Goal: Transaction & Acquisition: Book appointment/travel/reservation

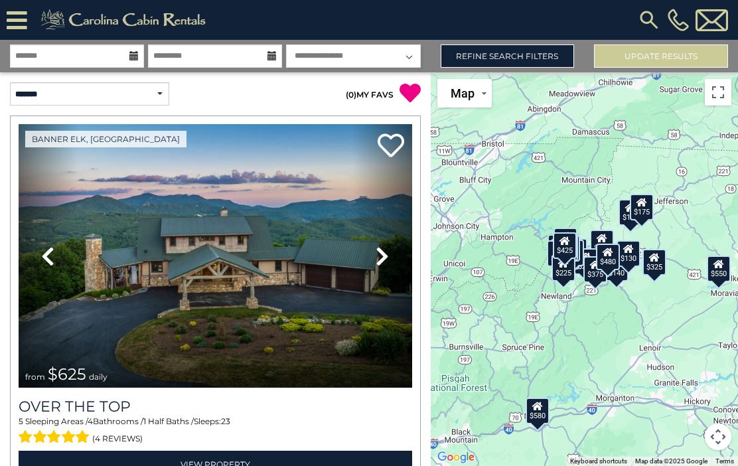
click at [526, 56] on link "Refine Search Filters" at bounding box center [508, 55] width 134 height 23
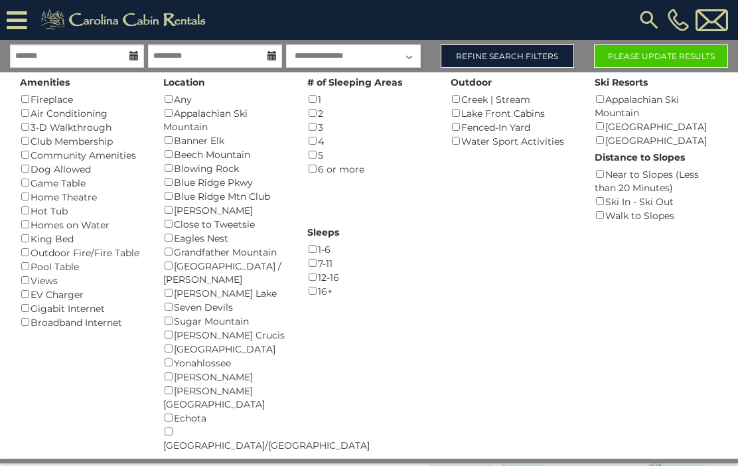
click at [667, 58] on button "Please Update Results" at bounding box center [661, 55] width 134 height 23
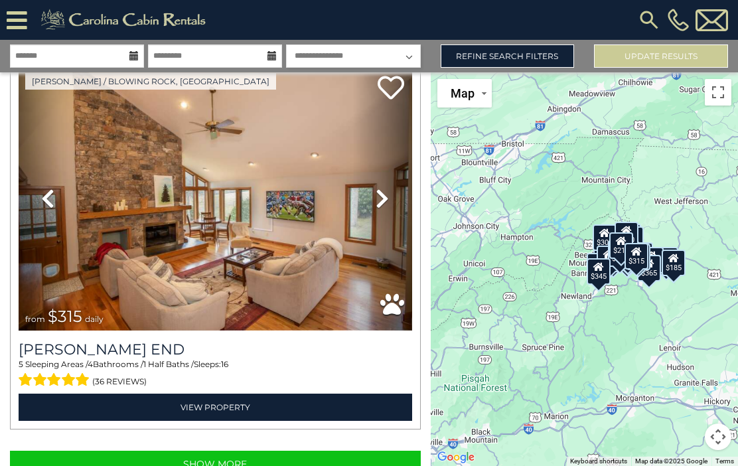
scroll to position [11056, 0]
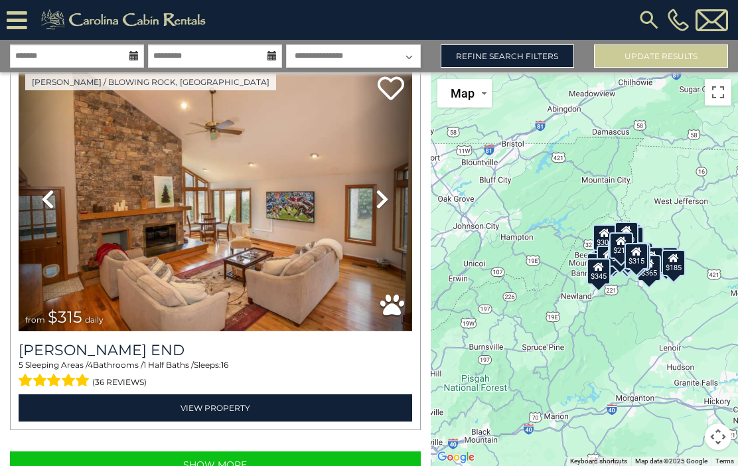
click at [646, 13] on img at bounding box center [649, 20] width 24 height 24
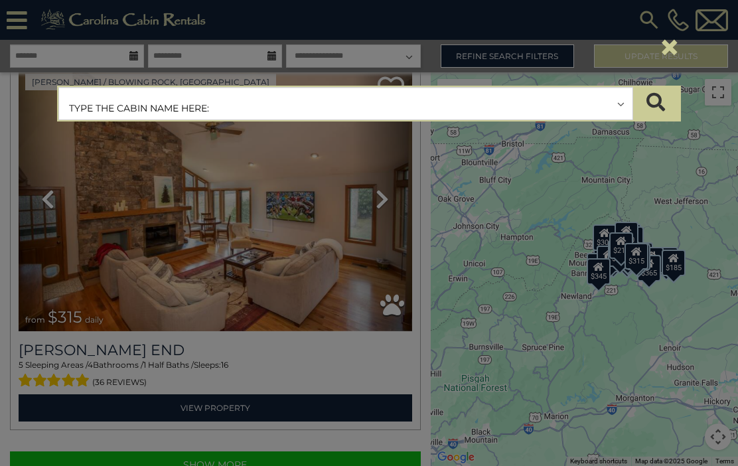
click at [165, 111] on input "text" at bounding box center [346, 104] width 574 height 33
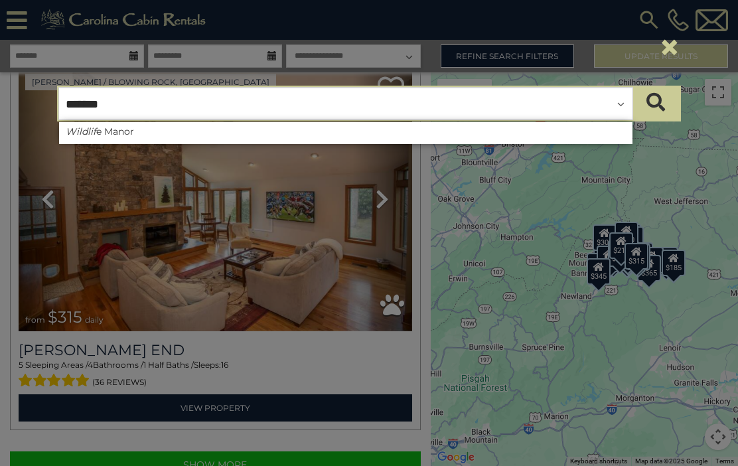
type input "********"
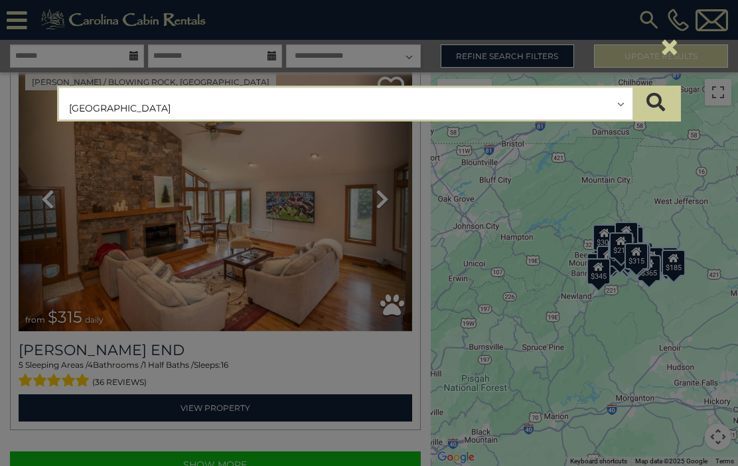
click at [658, 100] on icon "submit" at bounding box center [656, 102] width 19 height 19
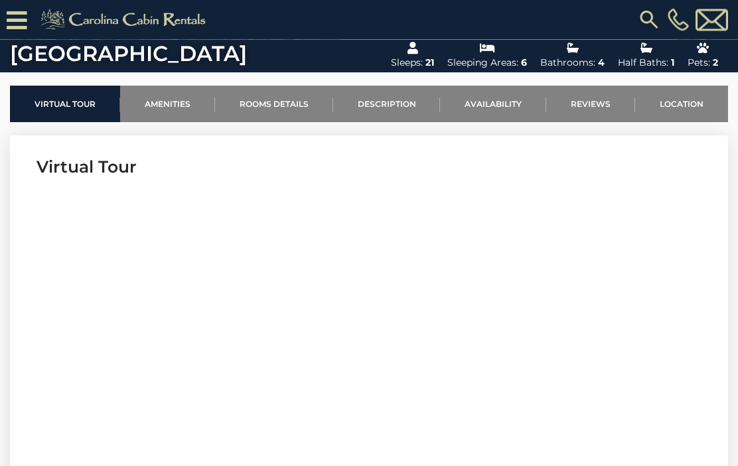
scroll to position [393, 0]
click at [684, 104] on link "Location" at bounding box center [681, 104] width 93 height 37
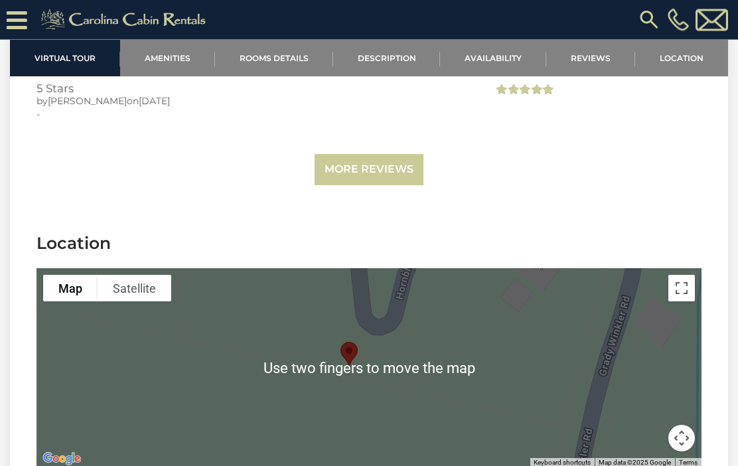
scroll to position [4095, 0]
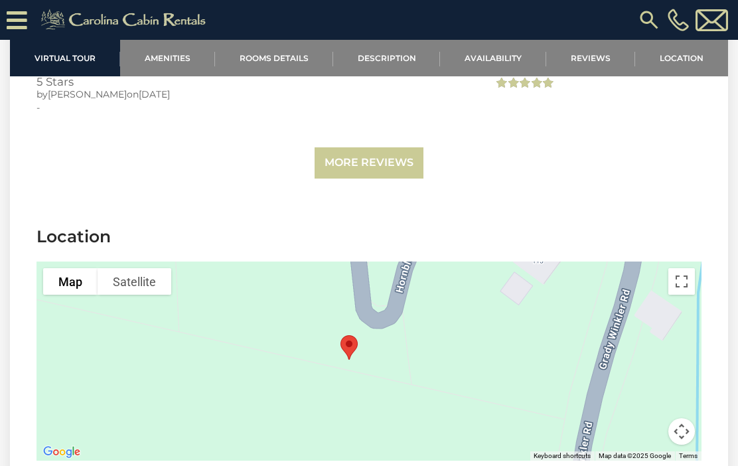
click at [676, 283] on button "Toggle fullscreen view" at bounding box center [681, 281] width 27 height 27
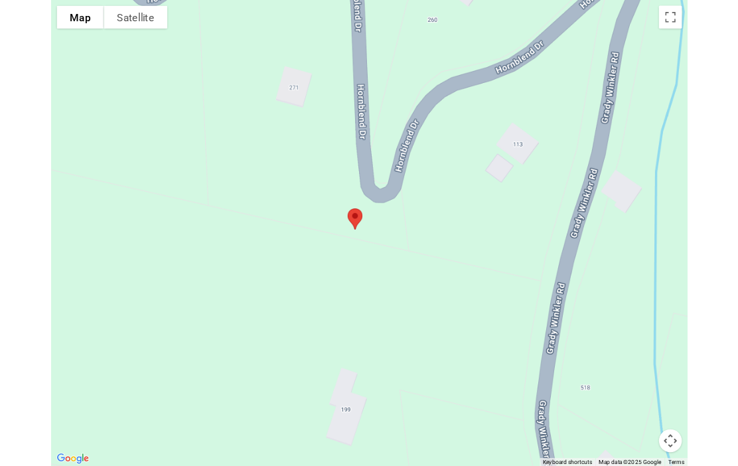
scroll to position [4082, 0]
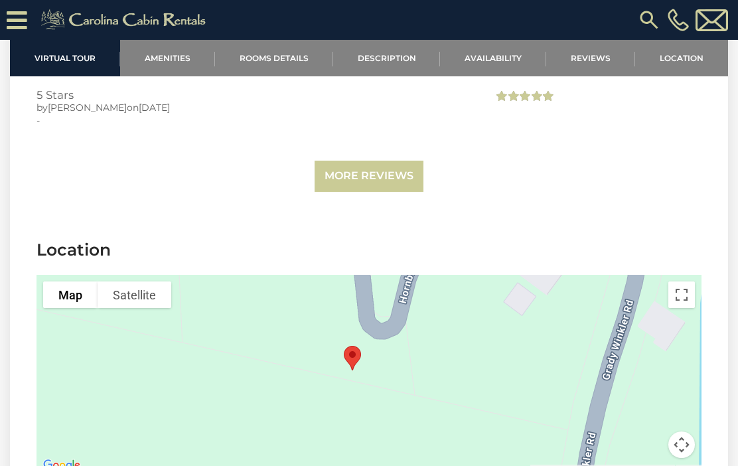
click at [677, 298] on button "Toggle fullscreen view" at bounding box center [681, 294] width 27 height 27
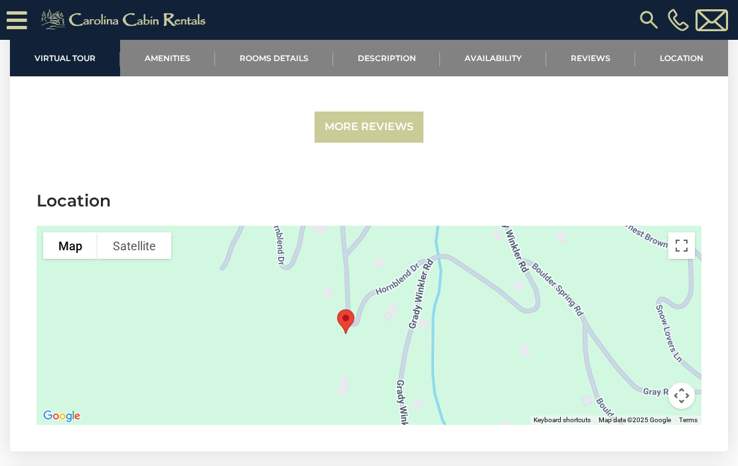
scroll to position [4189, 0]
